Goal: Transaction & Acquisition: Download file/media

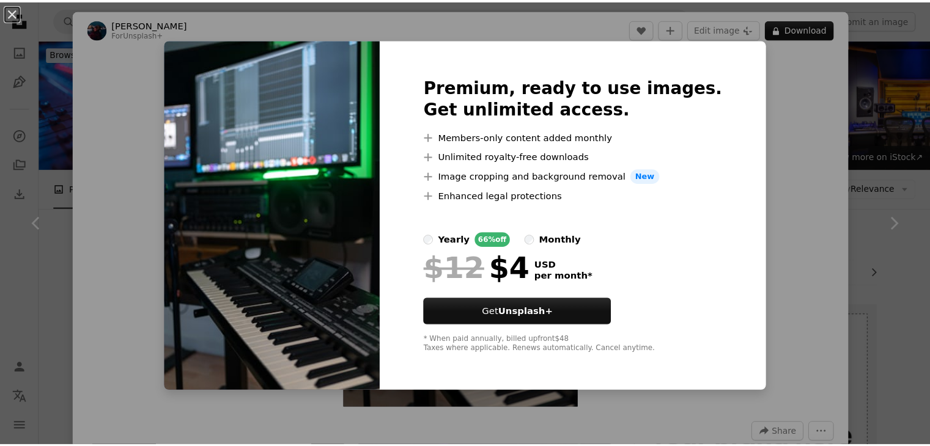
scroll to position [1059, 0]
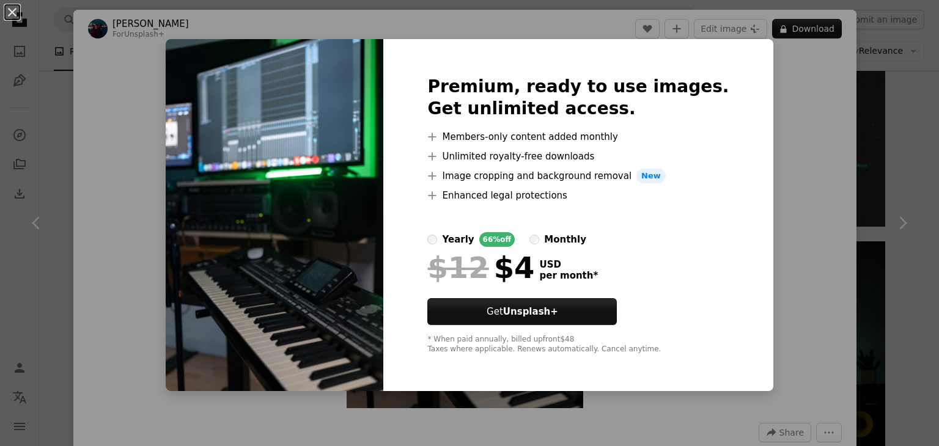
click at [306, 123] on img at bounding box center [275, 215] width 218 height 352
click at [11, 20] on button "An X shape" at bounding box center [12, 12] width 15 height 15
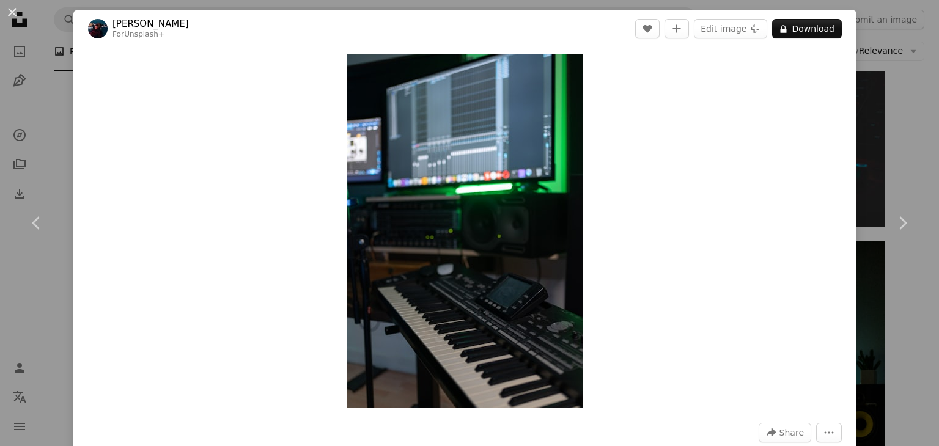
click at [900, 73] on div "An X shape Chevron left Chevron right [PERSON_NAME] For Unsplash+ A heart A plu…" at bounding box center [469, 223] width 939 height 446
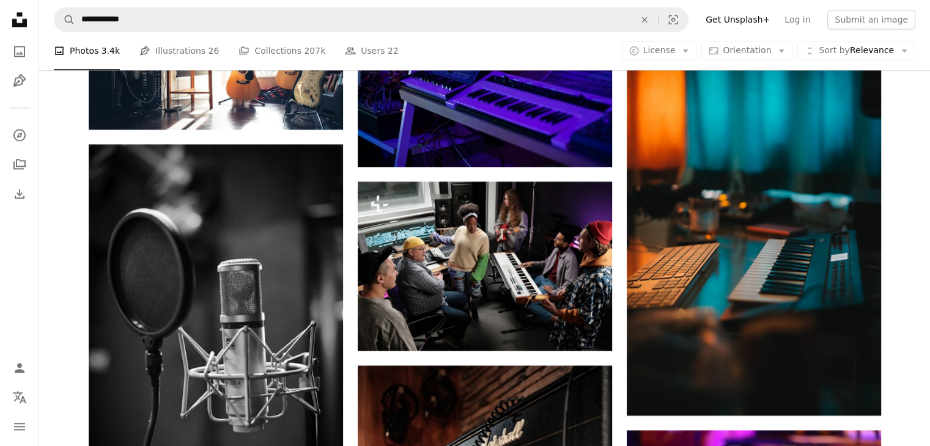
scroll to position [1630, 0]
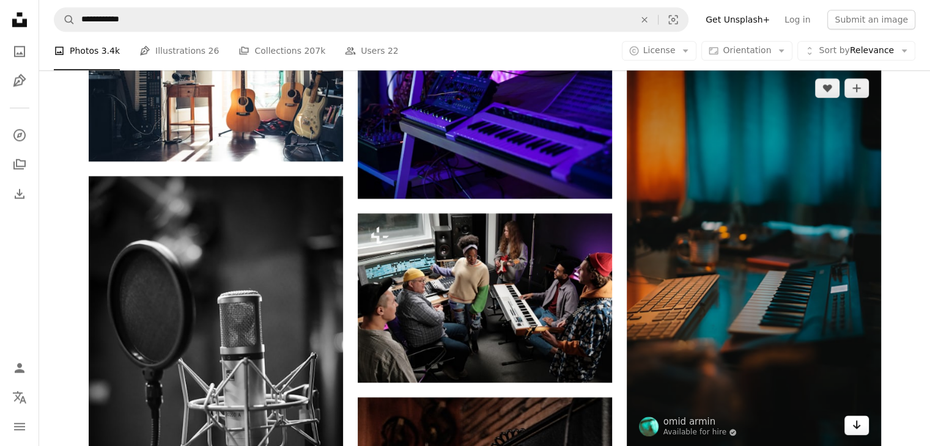
click at [853, 424] on icon "Arrow pointing down" at bounding box center [856, 424] width 10 height 15
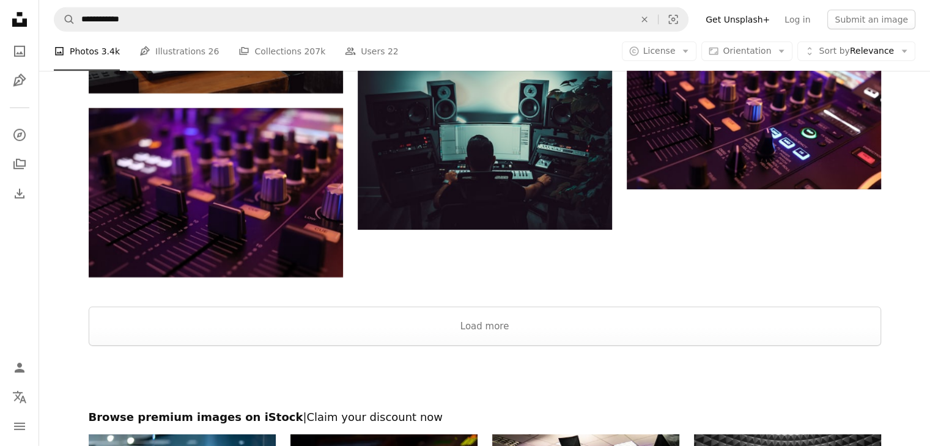
scroll to position [3716, 0]
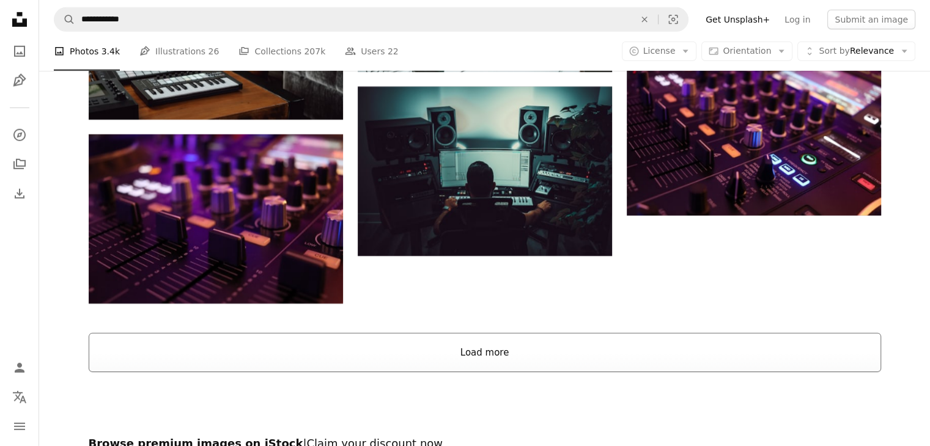
click at [773, 365] on button "Load more" at bounding box center [485, 352] width 792 height 39
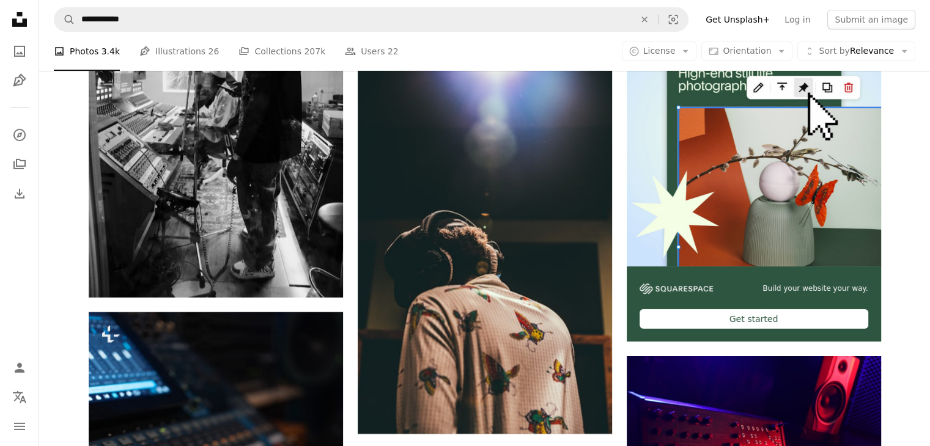
scroll to position [4101, 0]
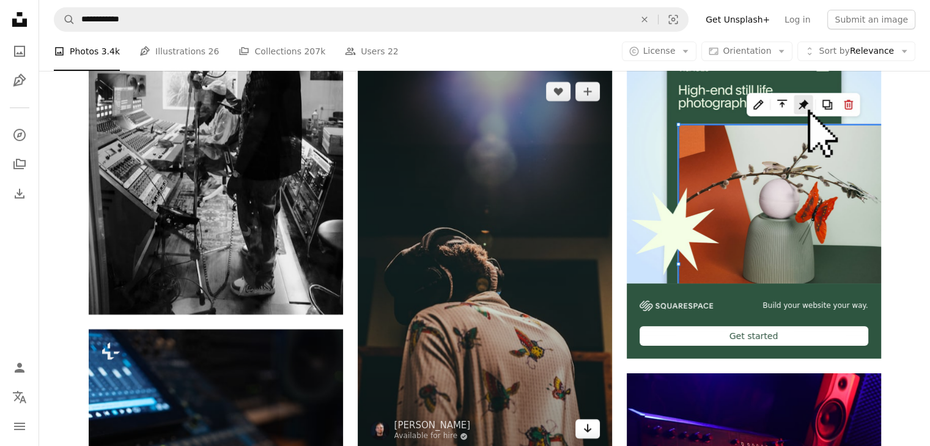
click at [583, 433] on icon "Arrow pointing down" at bounding box center [588, 428] width 10 height 15
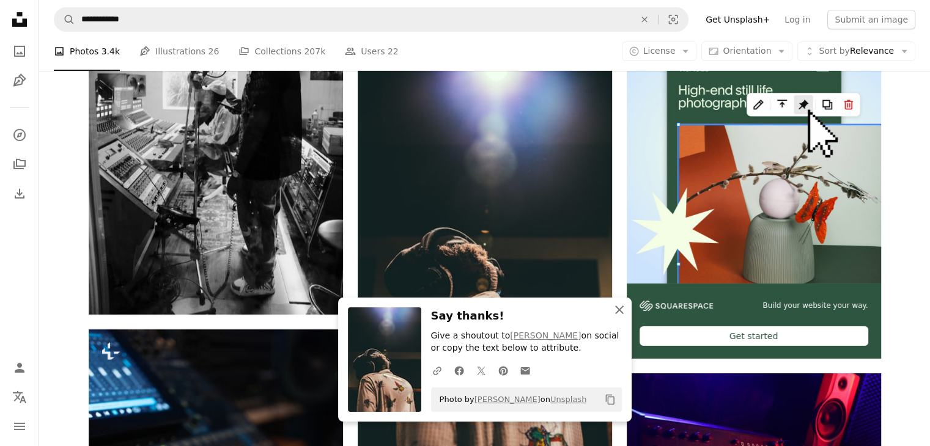
click at [616, 310] on icon "An X shape" at bounding box center [619, 310] width 15 height 15
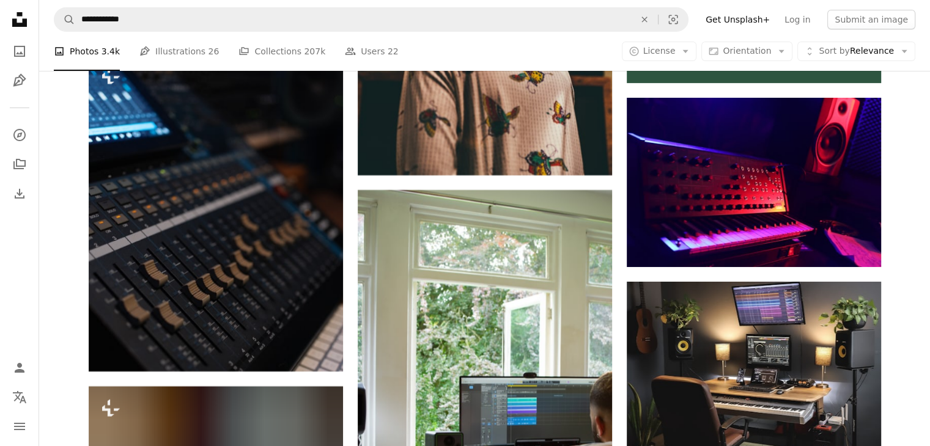
scroll to position [4438, 0]
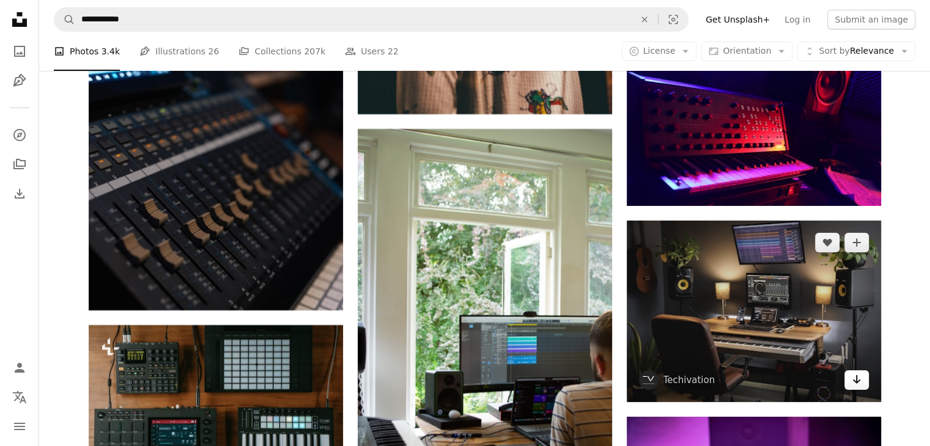
click at [853, 381] on icon "Arrow pointing down" at bounding box center [856, 379] width 10 height 15
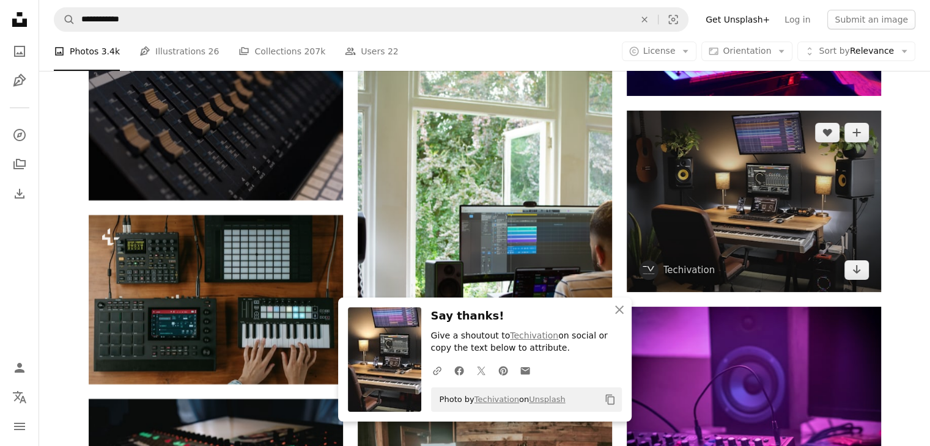
scroll to position [4583, 0]
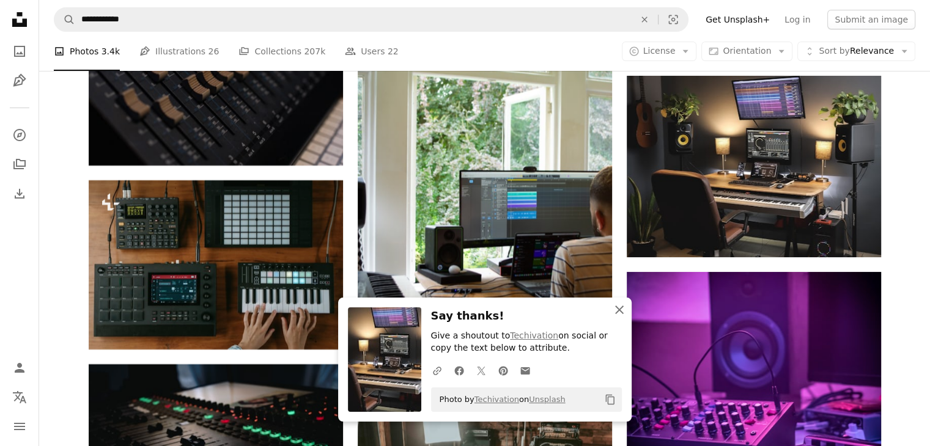
click at [619, 312] on icon "An X shape" at bounding box center [619, 310] width 15 height 15
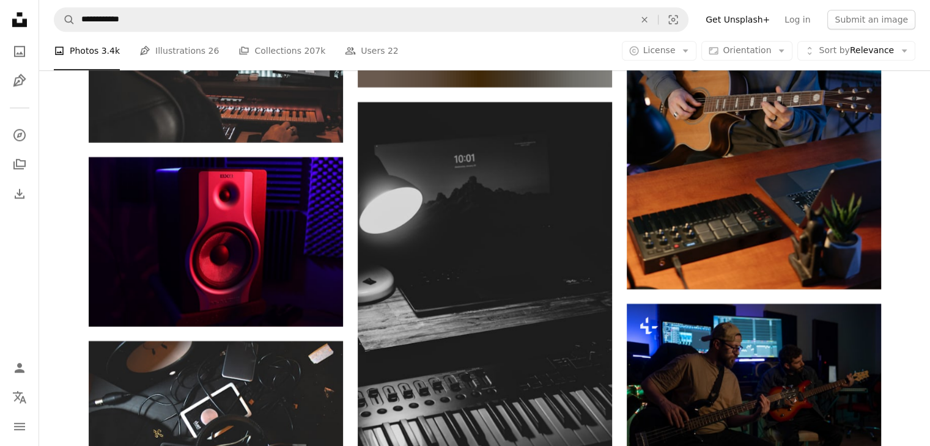
scroll to position [15193, 0]
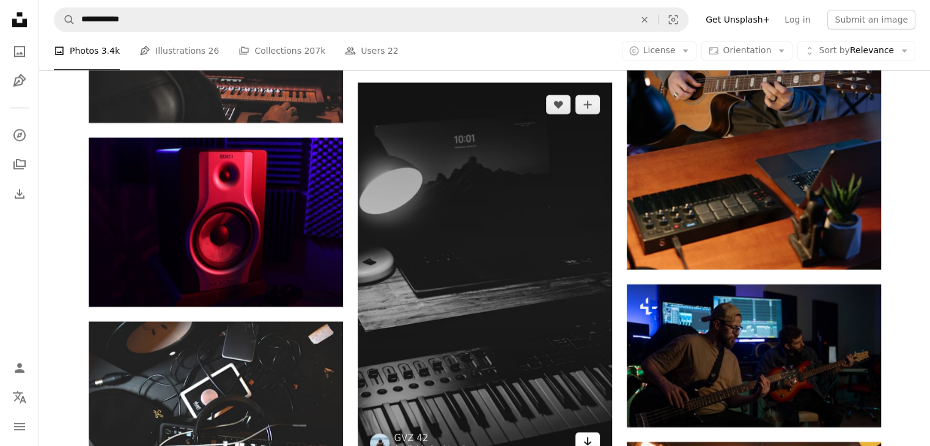
click at [585, 438] on icon "Arrow pointing down" at bounding box center [588, 441] width 10 height 15
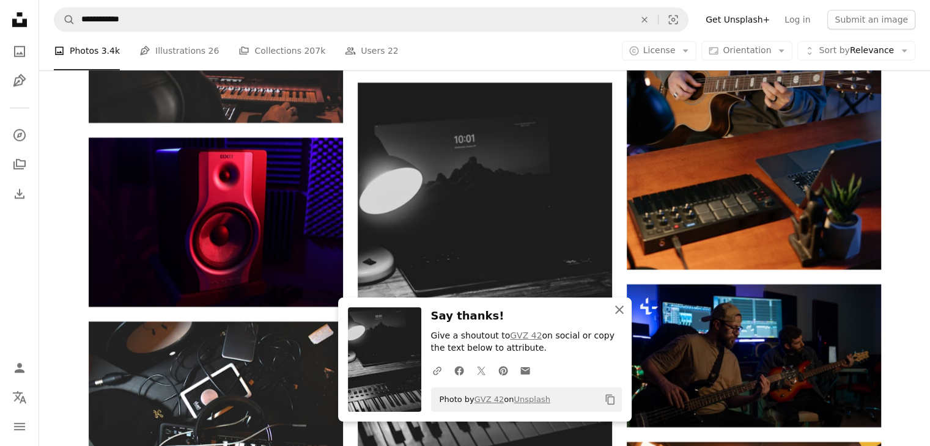
click at [614, 315] on icon "An X shape" at bounding box center [619, 310] width 15 height 15
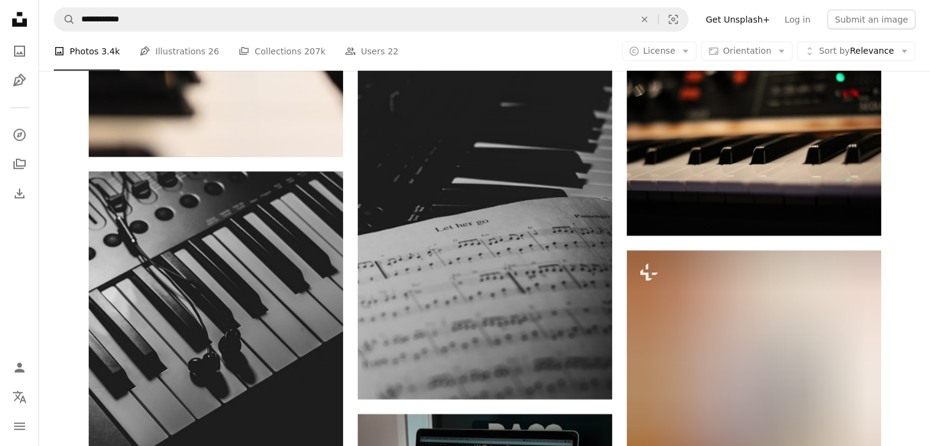
scroll to position [26584, 0]
